Goal: Task Accomplishment & Management: Use online tool/utility

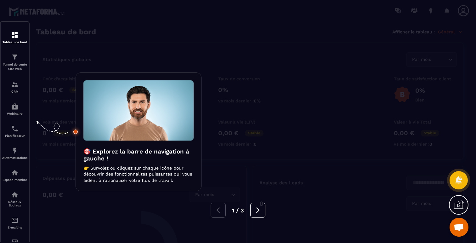
click at [97, 27] on div at bounding box center [238, 121] width 476 height 243
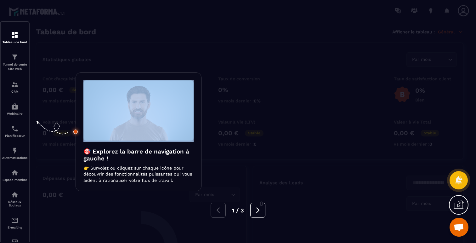
click at [97, 27] on div at bounding box center [238, 121] width 476 height 243
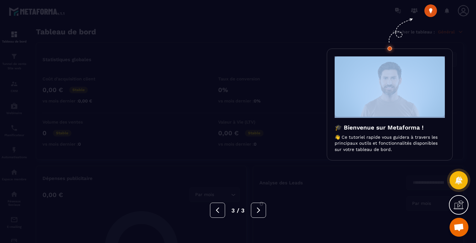
click at [97, 27] on div at bounding box center [238, 121] width 476 height 243
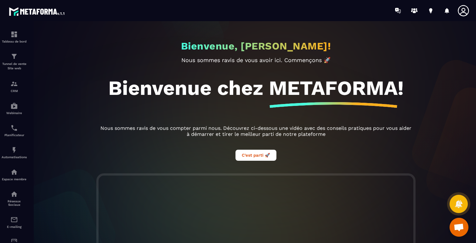
click at [20, 87] on div at bounding box center [256, 135] width 476 height 228
click at [13, 89] on div "CRM" at bounding box center [14, 86] width 25 height 13
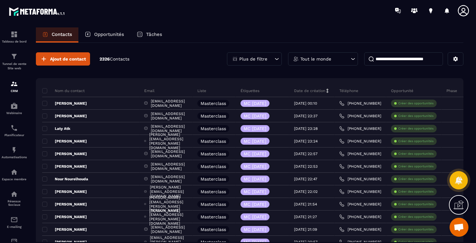
click at [256, 60] on p "Plus de filtre" at bounding box center [253, 59] width 28 height 4
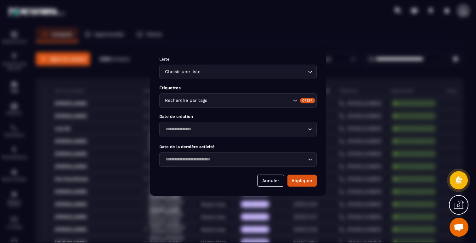
click at [279, 96] on div "Recherche par tags" at bounding box center [237, 100] width 157 height 14
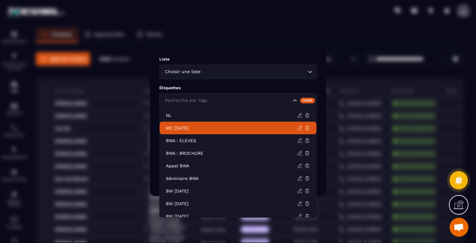
click at [198, 128] on p "MC [DATE]" at bounding box center [231, 128] width 131 height 6
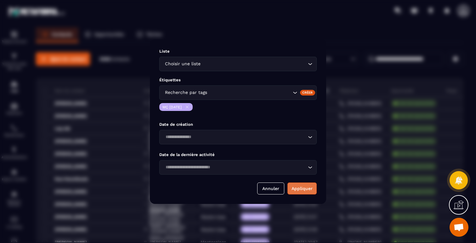
click at [305, 186] on button "Appliquer" at bounding box center [301, 188] width 29 height 12
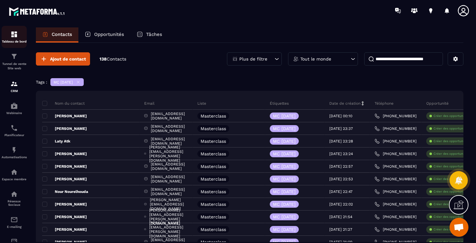
click at [13, 33] on img at bounding box center [14, 35] width 8 height 8
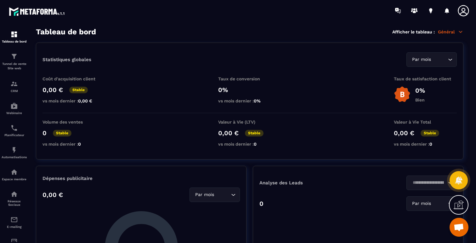
click at [448, 30] on p "Général" at bounding box center [450, 32] width 25 height 6
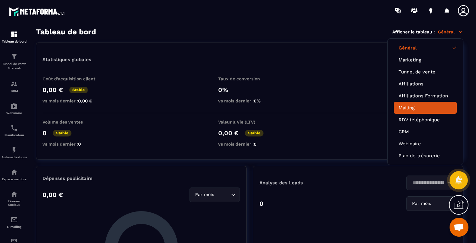
click at [410, 110] on li "Mailing" at bounding box center [424, 108] width 63 height 12
click at [413, 105] on link "Mailing" at bounding box center [424, 108] width 53 height 6
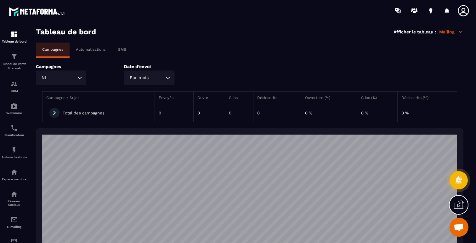
click at [93, 53] on div "Automatisations" at bounding box center [91, 49] width 42 height 14
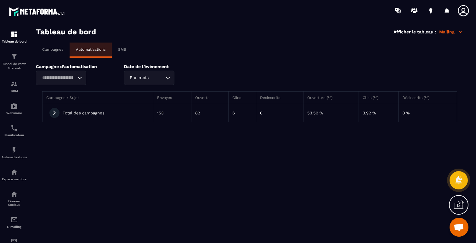
click at [81, 82] on div "Loading..." at bounding box center [61, 77] width 50 height 14
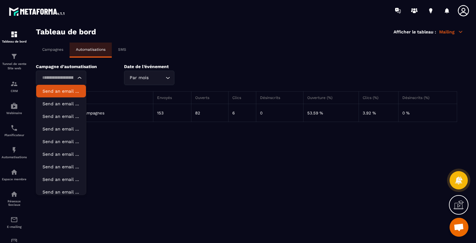
click at [64, 90] on p "Send an email "✅ Ta place est confirmée!"" at bounding box center [60, 91] width 37 height 6
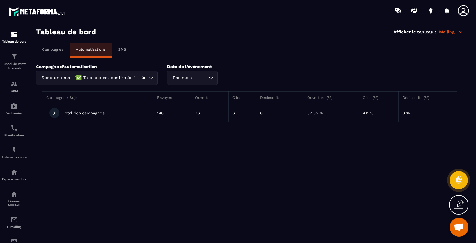
click at [56, 113] on icon at bounding box center [55, 113] width 6 height 6
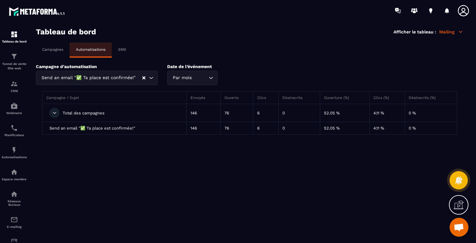
click at [57, 47] on div "Campagnes" at bounding box center [53, 49] width 34 height 14
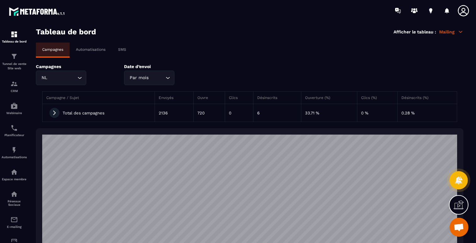
click at [56, 113] on icon at bounding box center [55, 113] width 6 height 6
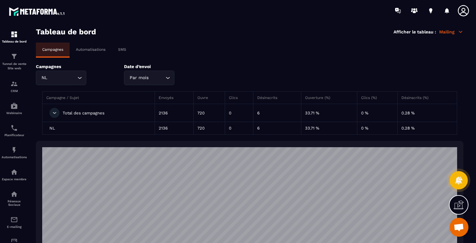
click at [56, 113] on icon at bounding box center [55, 113] width 6 height 6
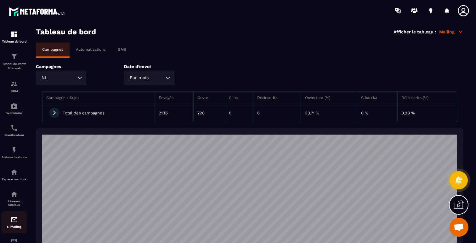
click at [12, 223] on img at bounding box center [14, 219] width 8 height 8
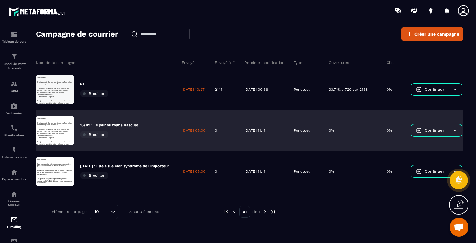
click at [106, 123] on p "15/09 : Le jour où tout a basculé" at bounding box center [109, 124] width 58 height 5
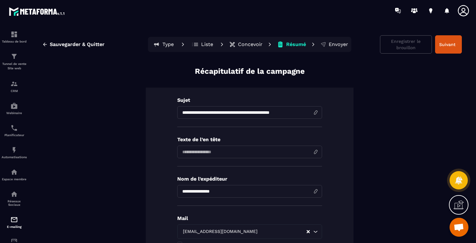
click at [239, 45] on p "Concevoir" at bounding box center [250, 44] width 25 height 6
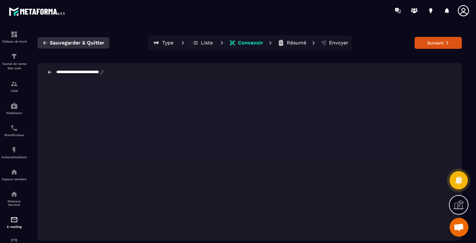
click at [63, 44] on span "Sauvegarder & Quitter" at bounding box center [77, 43] width 55 height 6
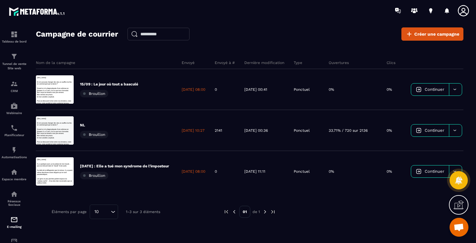
click at [0, 0] on img at bounding box center [0, 0] width 0 height 0
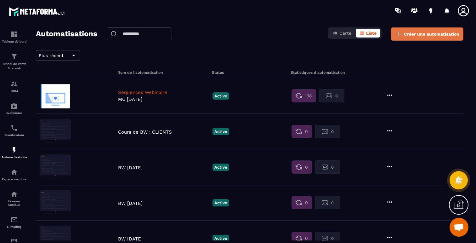
click at [396, 34] on icon at bounding box center [399, 34] width 8 height 8
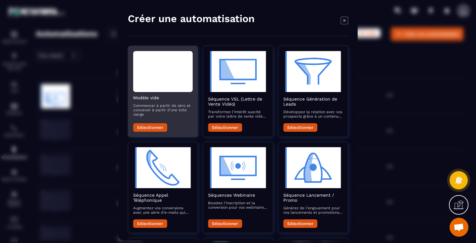
click at [148, 128] on button "Sélectionner" at bounding box center [150, 127] width 34 height 8
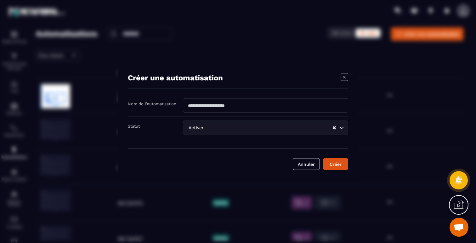
click at [224, 104] on input "Modal window" at bounding box center [265, 105] width 165 height 14
type input "**********"
click at [335, 165] on button "Créer" at bounding box center [335, 164] width 25 height 12
